Goal: Go to known website: Go to known website

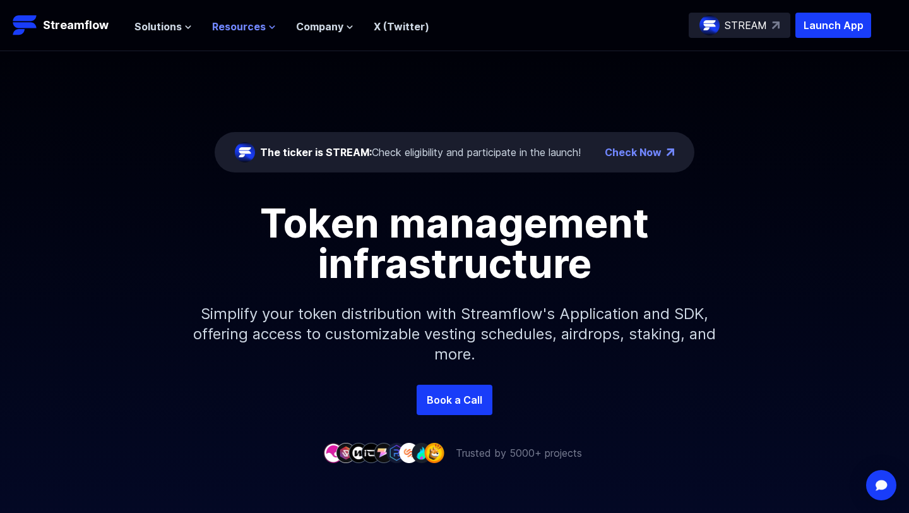
click at [237, 24] on span "Resources" at bounding box center [239, 26] width 54 height 15
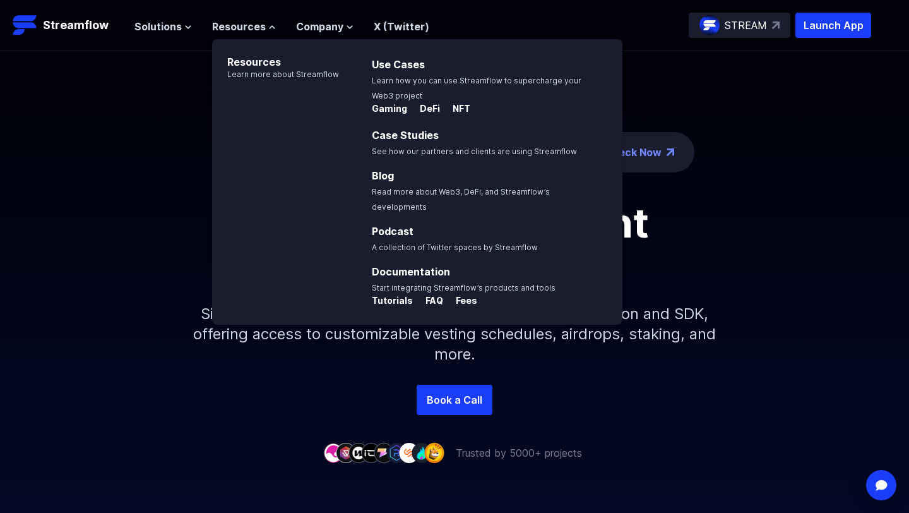
click at [752, 104] on div "The ticker is STREAM: Check eligibility and participate in the launch! Check No…" at bounding box center [454, 217] width 909 height 333
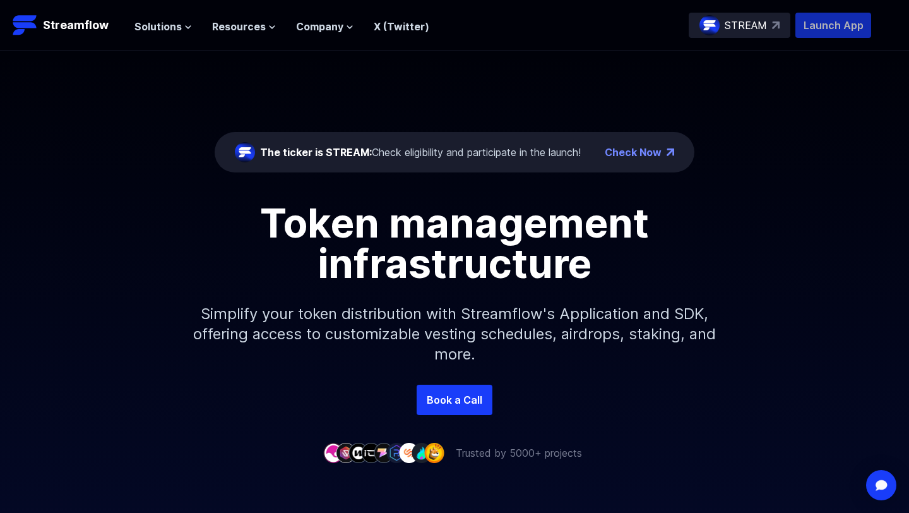
click at [836, 28] on p "Launch App" at bounding box center [833, 25] width 76 height 25
click at [826, 29] on p "Launch App" at bounding box center [833, 25] width 76 height 25
